Goal: Task Accomplishment & Management: Use online tool/utility

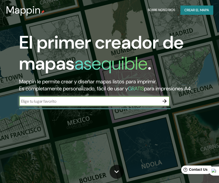
click at [43, 104] on input "text" at bounding box center [89, 102] width 140 height 6
type input "TOLUCA"
click at [81, 104] on input "TOLUCA" at bounding box center [89, 102] width 140 height 6
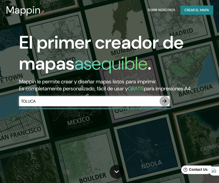
click at [161, 104] on icon "button" at bounding box center [164, 101] width 6 height 6
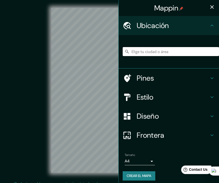
click at [150, 52] on input "Elige tu ciudad o área" at bounding box center [171, 51] width 96 height 9
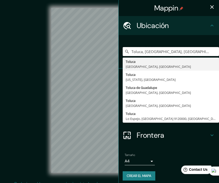
type input "Toluca, [GEOGRAPHIC_DATA], [GEOGRAPHIC_DATA]"
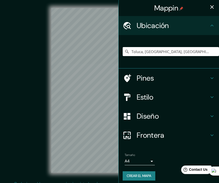
click at [137, 113] on div "Mappin Ubicación Toluca, Estado de México, México Toluca Estado de México, Méxi…" at bounding box center [109, 94] width 219 height 189
click at [123, 29] on div "Mappin Ubicación Toluca, Estado de México, México Toluca Estado de México, Méxi…" at bounding box center [109, 94] width 219 height 189
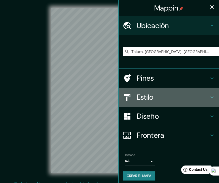
click at [152, 88] on div "Estilo" at bounding box center [169, 97] width 100 height 19
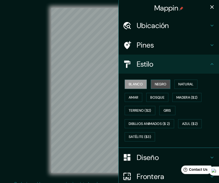
click at [155, 81] on font "Negro" at bounding box center [161, 84] width 12 height 6
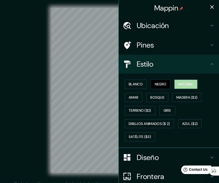
click at [181, 81] on font "Natural" at bounding box center [185, 84] width 15 height 6
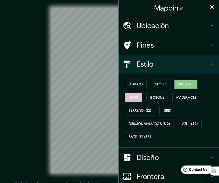
click at [137, 99] on button "Amar" at bounding box center [134, 97] width 18 height 9
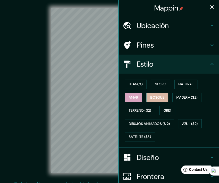
click at [158, 99] on font "Bosque" at bounding box center [157, 98] width 14 height 6
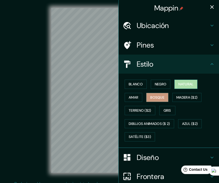
click at [185, 83] on font "Natural" at bounding box center [185, 84] width 15 height 6
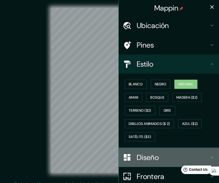
click at [139, 159] on h4 "Diseño" at bounding box center [173, 157] width 72 height 9
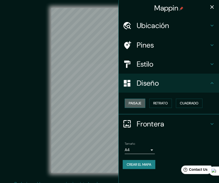
click at [141, 105] on font "Paisaje" at bounding box center [135, 103] width 13 height 6
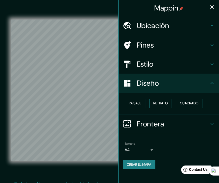
click at [161, 102] on font "Retrato" at bounding box center [160, 103] width 15 height 6
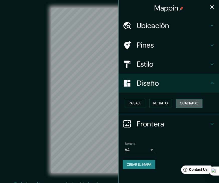
click at [180, 103] on button "Cuadrado" at bounding box center [189, 103] width 27 height 9
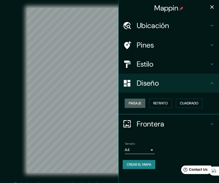
click at [136, 103] on font "Paisaje" at bounding box center [135, 103] width 13 height 6
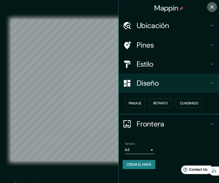
click at [212, 9] on icon "button" at bounding box center [212, 7] width 6 height 6
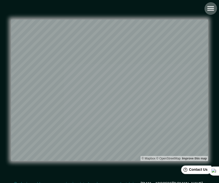
click at [213, 10] on icon "button" at bounding box center [210, 8] width 7 height 5
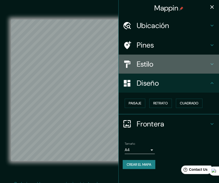
click at [163, 59] on div "Estilo" at bounding box center [169, 64] width 100 height 19
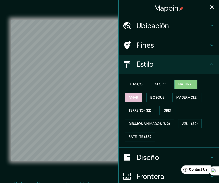
click at [129, 96] on font "Amar" at bounding box center [134, 98] width 10 height 6
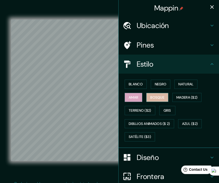
click at [150, 99] on font "Bosque" at bounding box center [157, 98] width 14 height 6
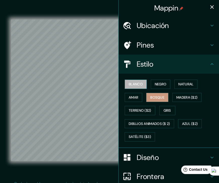
click at [135, 85] on font "Blanco" at bounding box center [136, 84] width 14 height 6
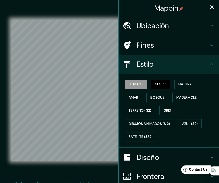
click at [155, 84] on font "Negro" at bounding box center [161, 84] width 12 height 6
click at [209, 5] on icon "button" at bounding box center [212, 7] width 6 height 6
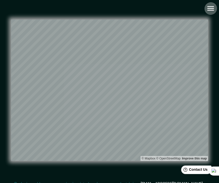
click at [214, 8] on icon "button" at bounding box center [210, 8] width 9 height 9
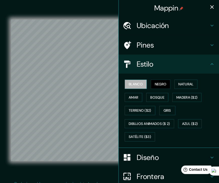
click at [135, 88] on button "Blanco" at bounding box center [136, 84] width 22 height 9
click at [160, 84] on font "Negro" at bounding box center [161, 84] width 12 height 6
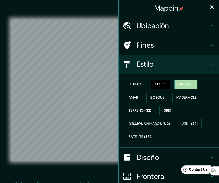
click at [183, 85] on font "Natural" at bounding box center [185, 84] width 15 height 6
click at [209, 7] on icon "button" at bounding box center [212, 7] width 6 height 6
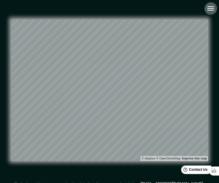
click at [211, 9] on icon "button" at bounding box center [210, 8] width 9 height 9
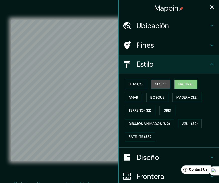
click at [155, 86] on font "Negro" at bounding box center [161, 84] width 12 height 6
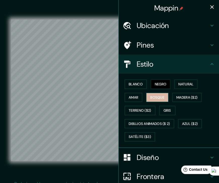
click at [152, 98] on font "Bosque" at bounding box center [157, 98] width 14 height 6
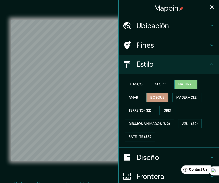
click at [178, 85] on font "Natural" at bounding box center [185, 84] width 15 height 6
click at [209, 6] on icon "button" at bounding box center [212, 7] width 6 height 6
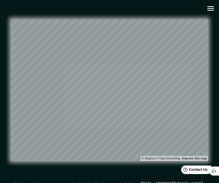
click at [210, 4] on button "button" at bounding box center [210, 8] width 13 height 13
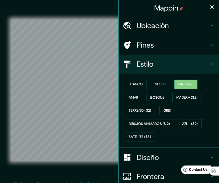
scroll to position [44, 0]
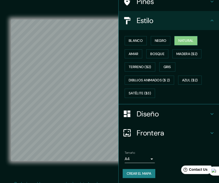
click at [130, 173] on font "Crear el mapa" at bounding box center [139, 174] width 25 height 6
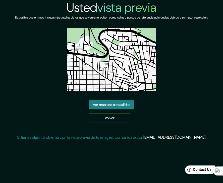
click at [119, 71] on img at bounding box center [111, 59] width 89 height 63
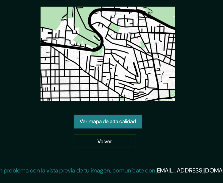
click at [111, 103] on link "Ver mapa de alta calidad" at bounding box center [111, 104] width 45 height 9
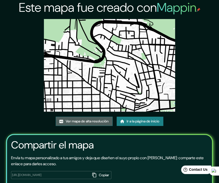
drag, startPoint x: 111, startPoint y: 103, endPoint x: 107, endPoint y: 119, distance: 16.5
click at [107, 119] on link "Ver mapa de alta resolución" at bounding box center [84, 121] width 57 height 9
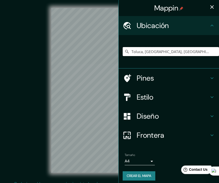
click at [190, 50] on input "Toluca, Estado de México, México" at bounding box center [171, 51] width 96 height 9
click at [180, 56] on input "Toluca, Estado de México, México" at bounding box center [171, 51] width 96 height 9
click at [189, 53] on input "Toluca, [GEOGRAPHIC_DATA], [GEOGRAPHIC_DATA]" at bounding box center [171, 51] width 96 height 9
click at [100, 49] on div "Mappin Ubicación Toluca, Estado de México, México Pines Estilo Diseño Frontera …" at bounding box center [109, 94] width 219 height 189
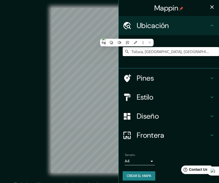
type input "o"
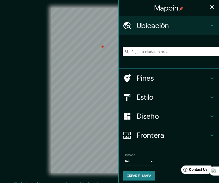
click at [132, 54] on input "Elige tu ciudad o área" at bounding box center [171, 51] width 96 height 9
type input "TOLUCA"
click at [169, 48] on input "TOLUCA" at bounding box center [171, 51] width 96 height 9
click at [210, 7] on icon "button" at bounding box center [212, 7] width 6 height 6
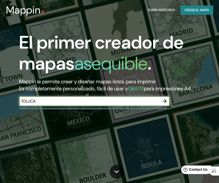
type input "TOLUCA"
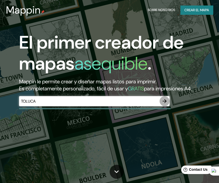
click at [166, 104] on icon "button" at bounding box center [164, 101] width 6 height 6
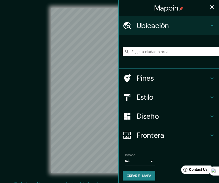
click at [188, 52] on input "Elige tu ciudad o área" at bounding box center [171, 51] width 96 height 9
type input "O"
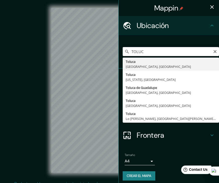
type input "Toluca, Estado de México, México"
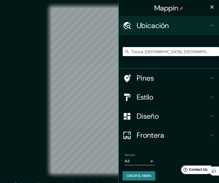
click at [44, 79] on div "© Mapbox © OpenStreetMap Improve this map" at bounding box center [109, 90] width 197 height 165
click at [209, 7] on icon "button" at bounding box center [212, 7] width 6 height 6
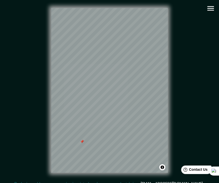
click at [49, 28] on div "© Mapbox © OpenStreetMap Improve this map" at bounding box center [109, 90] width 197 height 165
click at [206, 6] on icon "button" at bounding box center [210, 8] width 9 height 9
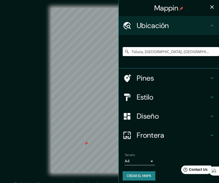
scroll to position [3, 0]
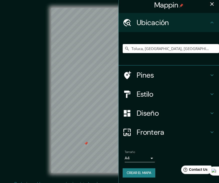
click at [138, 129] on h4 "Frontera" at bounding box center [173, 132] width 72 height 9
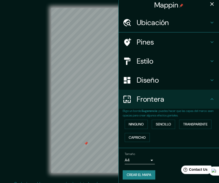
scroll to position [0, 0]
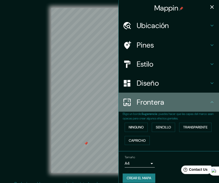
click at [155, 96] on div "Frontera" at bounding box center [169, 102] width 100 height 19
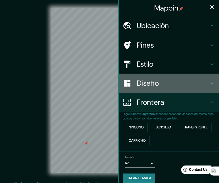
click at [152, 85] on h4 "Diseño" at bounding box center [173, 83] width 72 height 9
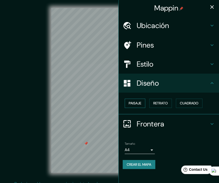
click at [138, 103] on font "Paisaje" at bounding box center [135, 103] width 13 height 6
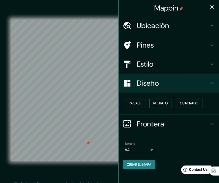
click at [166, 104] on font "Retrato" at bounding box center [160, 103] width 15 height 6
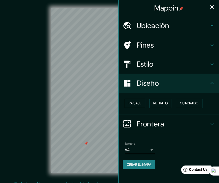
click at [142, 102] on button "Paisaje" at bounding box center [135, 103] width 21 height 9
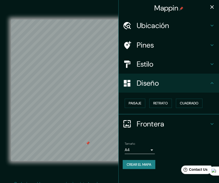
click at [168, 63] on h4 "Estilo" at bounding box center [173, 64] width 72 height 9
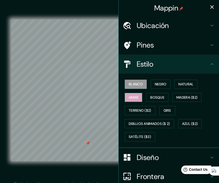
click at [136, 95] on button "Amar" at bounding box center [134, 97] width 18 height 9
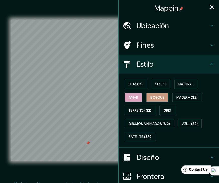
click at [150, 96] on font "Bosque" at bounding box center [157, 98] width 14 height 6
click at [211, 3] on button "button" at bounding box center [212, 7] width 10 height 10
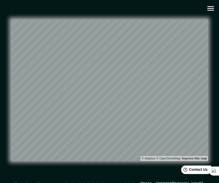
click at [209, 10] on icon "button" at bounding box center [210, 8] width 7 height 5
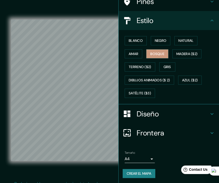
click at [163, 112] on h4 "Diseño" at bounding box center [173, 114] width 72 height 9
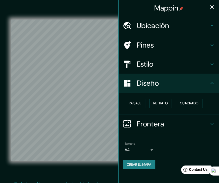
click at [166, 79] on h4 "Diseño" at bounding box center [173, 83] width 72 height 9
click at [152, 127] on h4 "Frontera" at bounding box center [173, 124] width 72 height 9
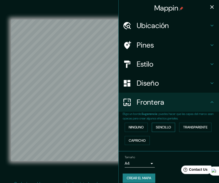
click at [157, 128] on font "Sencillo" at bounding box center [163, 127] width 15 height 6
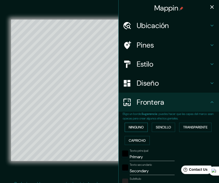
click at [135, 130] on font "Ninguno" at bounding box center [136, 127] width 15 height 6
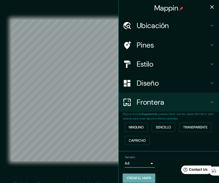
click at [139, 175] on font "Crear el mapa" at bounding box center [139, 178] width 25 height 6
click at [136, 176] on font "Crear el mapa" at bounding box center [139, 178] width 25 height 6
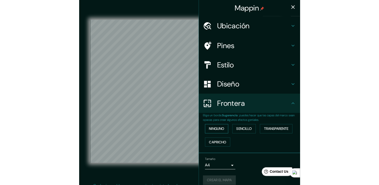
scroll to position [5, 0]
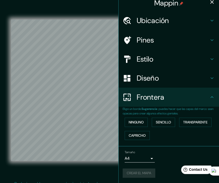
click at [133, 173] on div "Crear el mapa" at bounding box center [169, 173] width 92 height 9
drag, startPoint x: 106, startPoint y: 112, endPoint x: 80, endPoint y: 114, distance: 26.2
click at [80, 114] on div at bounding box center [80, 115] width 4 height 4
click at [209, 3] on icon "button" at bounding box center [212, 2] width 6 height 6
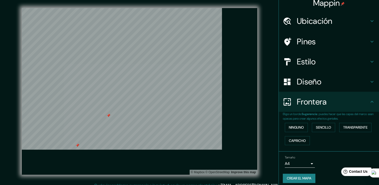
scroll to position [4, 0]
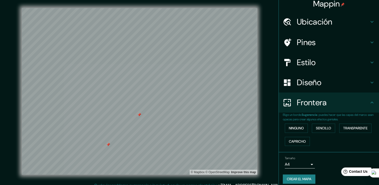
click at [140, 116] on div at bounding box center [139, 115] width 4 height 4
click at [109, 145] on div at bounding box center [108, 145] width 4 height 4
click at [219, 176] on font "Crear el mapa" at bounding box center [299, 179] width 25 height 6
click at [219, 176] on div "Crear el mapa" at bounding box center [329, 178] width 92 height 9
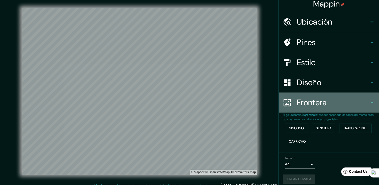
click at [219, 99] on h4 "Frontera" at bounding box center [333, 103] width 72 height 10
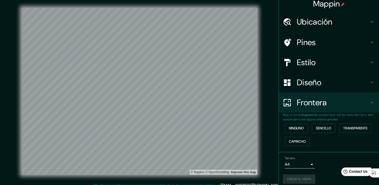
click at [219, 102] on icon at bounding box center [372, 103] width 6 height 6
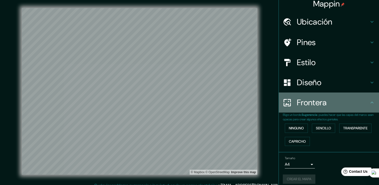
click at [219, 103] on icon at bounding box center [372, 103] width 6 height 6
click at [219, 102] on icon at bounding box center [372, 103] width 6 height 6
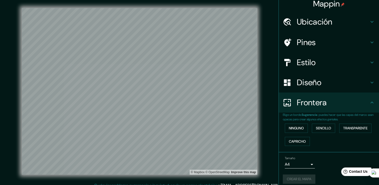
click at [219, 182] on div "Crear el mapa" at bounding box center [329, 178] width 92 height 9
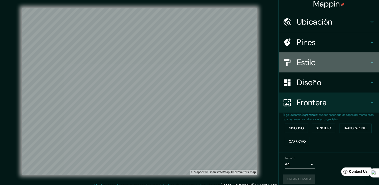
click at [219, 65] on h4 "Estilo" at bounding box center [333, 62] width 72 height 10
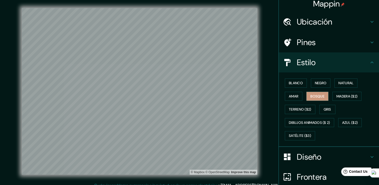
click at [219, 65] on h4 "Estilo" at bounding box center [333, 62] width 72 height 10
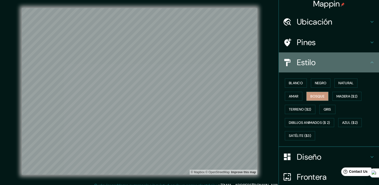
click at [219, 62] on h4 "Estilo" at bounding box center [333, 62] width 72 height 10
click at [219, 62] on icon at bounding box center [372, 62] width 6 height 6
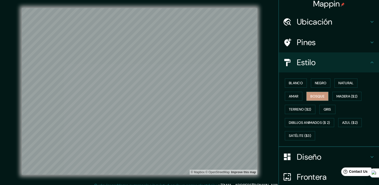
scroll to position [47, 0]
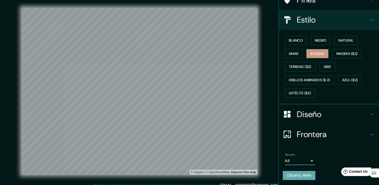
click at [219, 177] on font "Crear el mapa" at bounding box center [299, 175] width 25 height 6
click at [219, 177] on div "Crear el mapa" at bounding box center [329, 175] width 92 height 9
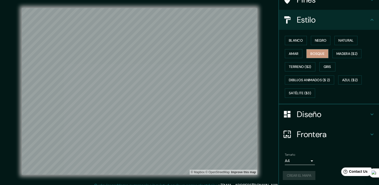
click at [219, 177] on div "Crear el mapa" at bounding box center [329, 175] width 92 height 9
click at [219, 171] on div "Crear el mapa" at bounding box center [329, 175] width 92 height 9
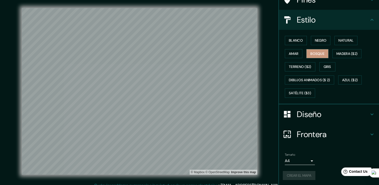
click at [219, 171] on div "Crear el mapa" at bounding box center [329, 175] width 92 height 9
click at [219, 171] on button "Crear el mapa" at bounding box center [299, 175] width 33 height 9
click at [219, 171] on div "Crear el mapa" at bounding box center [329, 175] width 92 height 9
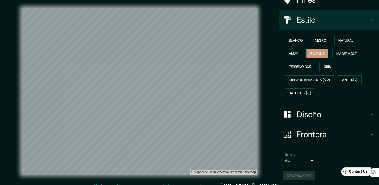
click at [219, 171] on div "Crear el mapa" at bounding box center [329, 175] width 92 height 9
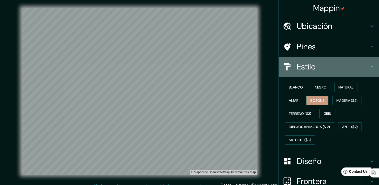
click at [219, 63] on h4 "Estilo" at bounding box center [333, 67] width 72 height 10
drag, startPoint x: 372, startPoint y: 63, endPoint x: 370, endPoint y: 66, distance: 3.3
click at [219, 66] on div "Estilo" at bounding box center [329, 67] width 100 height 20
click at [219, 66] on icon at bounding box center [372, 67] width 6 height 6
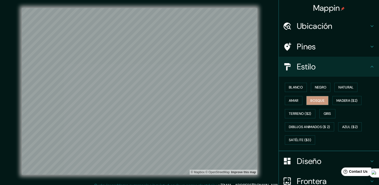
scroll to position [47, 0]
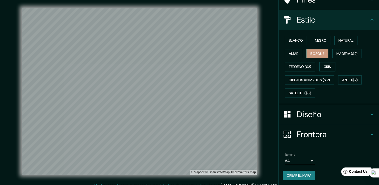
click at [219, 173] on font "Crear el mapa" at bounding box center [299, 175] width 25 height 6
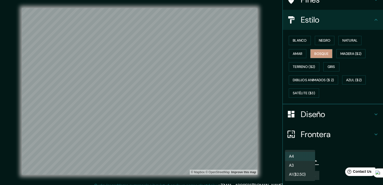
click at [219, 160] on body "Mappin Ubicación Toluca, Estado de México, México Pines Estilo Blanco Negro Nat…" at bounding box center [191, 92] width 383 height 185
click at [219, 160] on li "A4" at bounding box center [300, 156] width 30 height 9
drag, startPoint x: 303, startPoint y: 161, endPoint x: 297, endPoint y: 168, distance: 8.9
click at [219, 168] on body "Mappin Ubicación Toluca, Estado de México, México Pines Estilo Blanco Negro Nat…" at bounding box center [191, 92] width 383 height 185
click at [219, 168] on li "A3" at bounding box center [300, 165] width 30 height 9
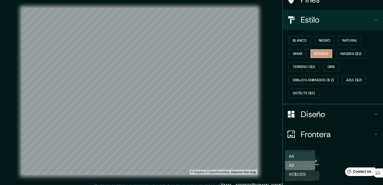
type input "a4"
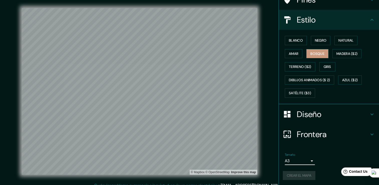
click at [219, 173] on div "Crear el mapa" at bounding box center [329, 175] width 92 height 9
click at [219, 173] on font "Crear el mapa" at bounding box center [299, 175] width 25 height 6
click at [219, 176] on font "Crear el mapa" at bounding box center [299, 175] width 25 height 6
click at [219, 114] on h4 "Diseño" at bounding box center [333, 114] width 72 height 10
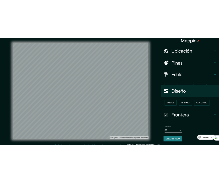
scroll to position [0, 0]
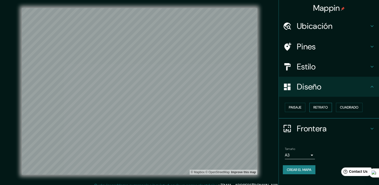
click at [219, 108] on font "Retrato" at bounding box center [321, 107] width 15 height 6
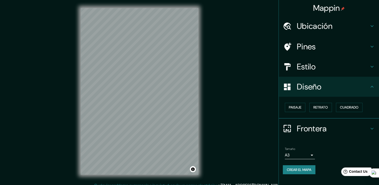
click at [202, 92] on div "© Mapbox © OpenStreetMap Improve this map" at bounding box center [139, 91] width 341 height 166
click at [218, 105] on div "© Mapbox © OpenStreetMap Improve this map" at bounding box center [139, 91] width 341 height 166
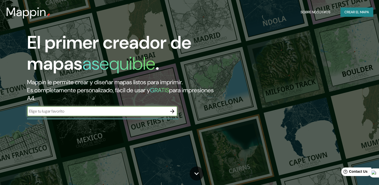
click at [125, 109] on input "text" at bounding box center [97, 111] width 140 height 6
type input "TOLUCA"
click at [172, 112] on icon "button" at bounding box center [172, 111] width 6 height 6
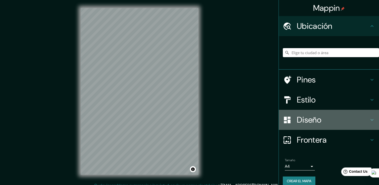
click at [298, 120] on h4 "Diseño" at bounding box center [333, 120] width 72 height 10
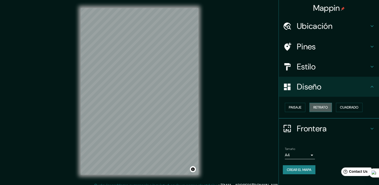
click at [324, 105] on font "Retrato" at bounding box center [321, 107] width 15 height 6
click at [300, 106] on font "Paisaje" at bounding box center [295, 107] width 13 height 6
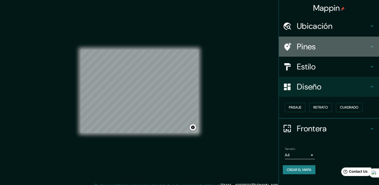
click at [328, 38] on div "Pines" at bounding box center [329, 47] width 100 height 20
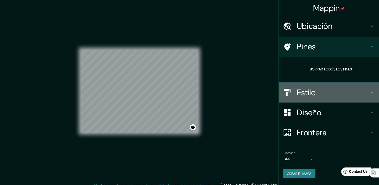
click at [324, 90] on h4 "Estilo" at bounding box center [333, 92] width 72 height 10
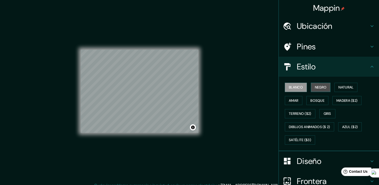
click at [319, 85] on font "Negro" at bounding box center [321, 87] width 12 height 6
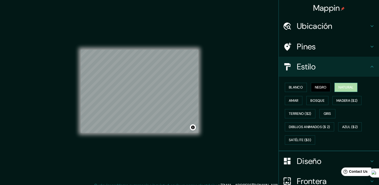
click at [338, 91] on button "Natural" at bounding box center [346, 87] width 23 height 9
click at [289, 101] on font "Amar" at bounding box center [294, 101] width 10 height 6
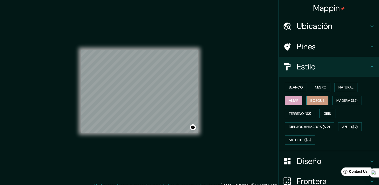
drag, startPoint x: 301, startPoint y: 101, endPoint x: 306, endPoint y: 100, distance: 5.7
click at [306, 100] on div "Blanco Negro Natural [PERSON_NAME] ($2) Terreno ($2) Gris Dibujos animados ($ 2…" at bounding box center [331, 114] width 96 height 66
click at [307, 100] on button "Bosque" at bounding box center [318, 100] width 22 height 9
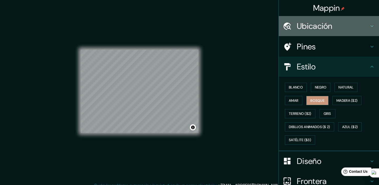
click at [331, 20] on div "Ubicación" at bounding box center [329, 26] width 100 height 20
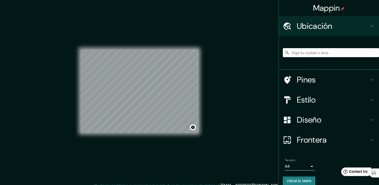
click at [318, 52] on input "Elige tu ciudad o área" at bounding box center [331, 52] width 96 height 9
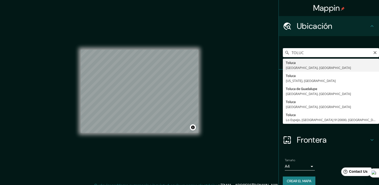
type input "Toluca, [GEOGRAPHIC_DATA], [GEOGRAPHIC_DATA]"
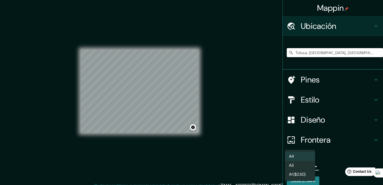
click at [301, 165] on body "Mappin Ubicación Toluca, [GEOGRAPHIC_DATA], [GEOGRAPHIC_DATA] Pines Estilo Dise…" at bounding box center [191, 92] width 383 height 185
click at [297, 157] on li "A4" at bounding box center [300, 156] width 30 height 9
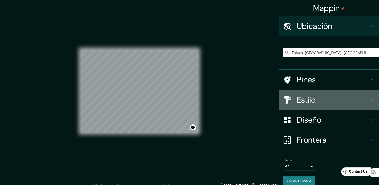
click at [307, 106] on div "Estilo" at bounding box center [329, 100] width 100 height 20
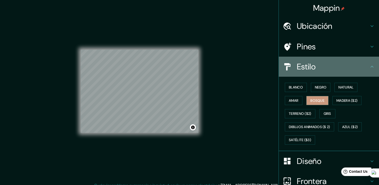
click at [309, 66] on h4 "Estilo" at bounding box center [333, 67] width 72 height 10
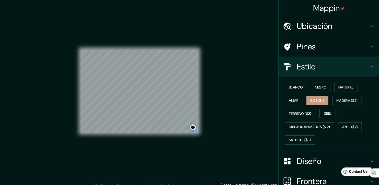
click at [191, 127] on button "Alternar atribución" at bounding box center [193, 127] width 6 height 6
click at [237, 153] on div "Mappin Ubicación Toluca, [GEOGRAPHIC_DATA], [GEOGRAPHIC_DATA] Pines Estilo Blan…" at bounding box center [189, 95] width 379 height 191
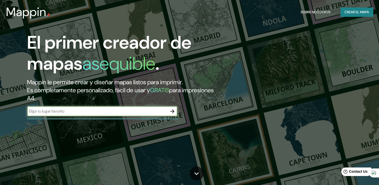
click at [91, 108] on input "text" at bounding box center [97, 111] width 140 height 6
type input "TOLUCa"
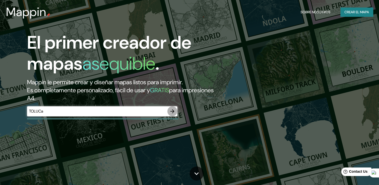
click at [170, 112] on icon "button" at bounding box center [172, 111] width 6 height 6
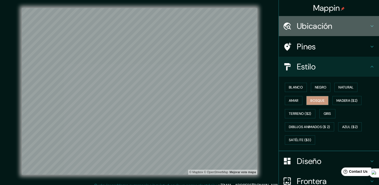
click at [371, 23] on icon at bounding box center [372, 26] width 6 height 6
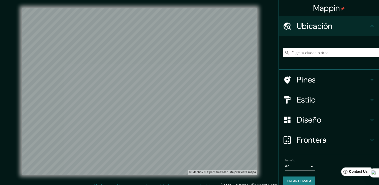
click at [328, 51] on input "Elige tu ciudad o área" at bounding box center [331, 52] width 96 height 9
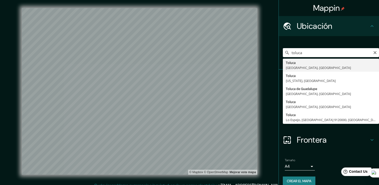
type input "Toluca, [GEOGRAPHIC_DATA], [GEOGRAPHIC_DATA]"
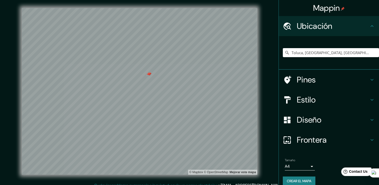
click at [149, 75] on div at bounding box center [150, 74] width 4 height 4
click at [148, 75] on div at bounding box center [148, 74] width 4 height 4
click at [293, 181] on font "Crear el mapa" at bounding box center [299, 181] width 25 height 6
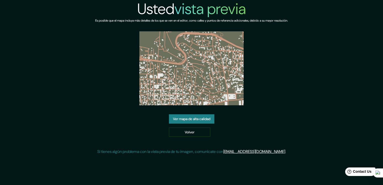
click at [183, 120] on link "Ver mapa de alta calidad" at bounding box center [191, 118] width 45 height 9
